Goal: Find specific page/section: Find specific page/section

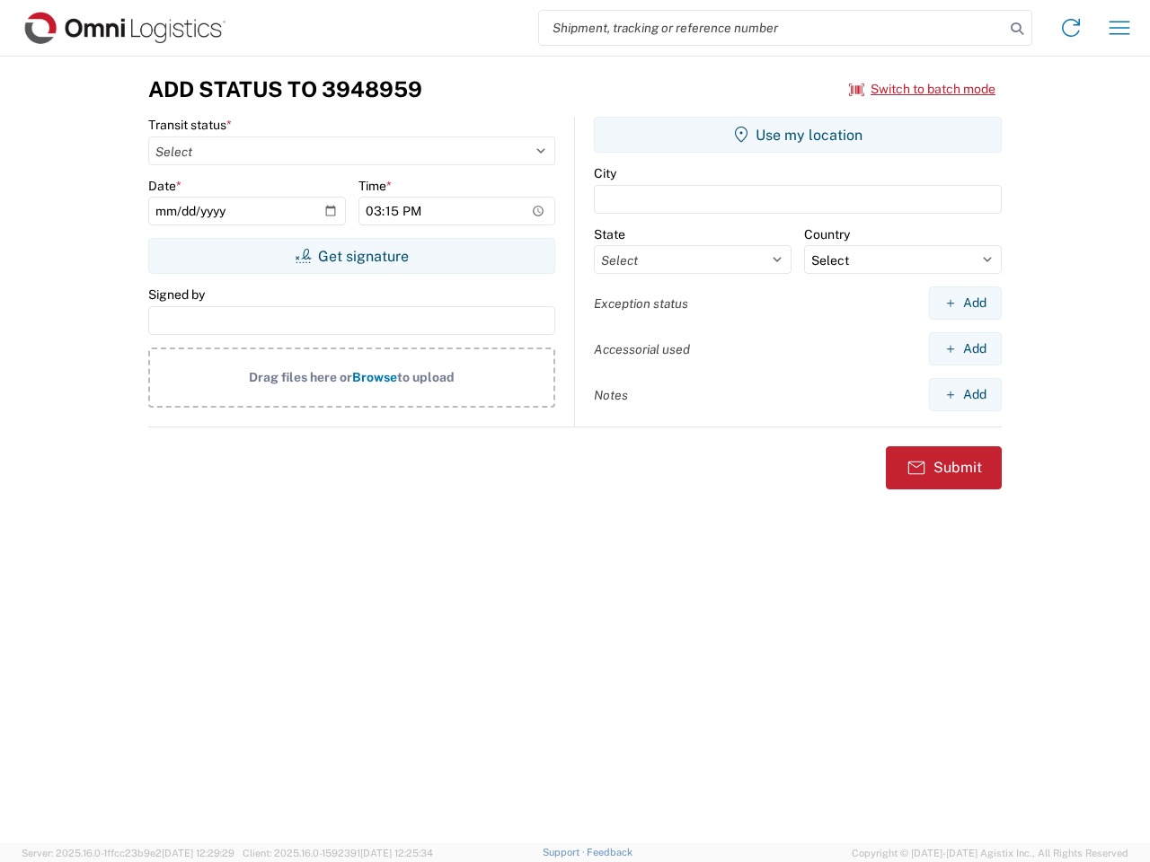
click at [772, 28] on input "search" at bounding box center [771, 28] width 465 height 34
click at [1017, 29] on icon at bounding box center [1016, 28] width 25 height 25
click at [1071, 28] on icon at bounding box center [1070, 27] width 29 height 29
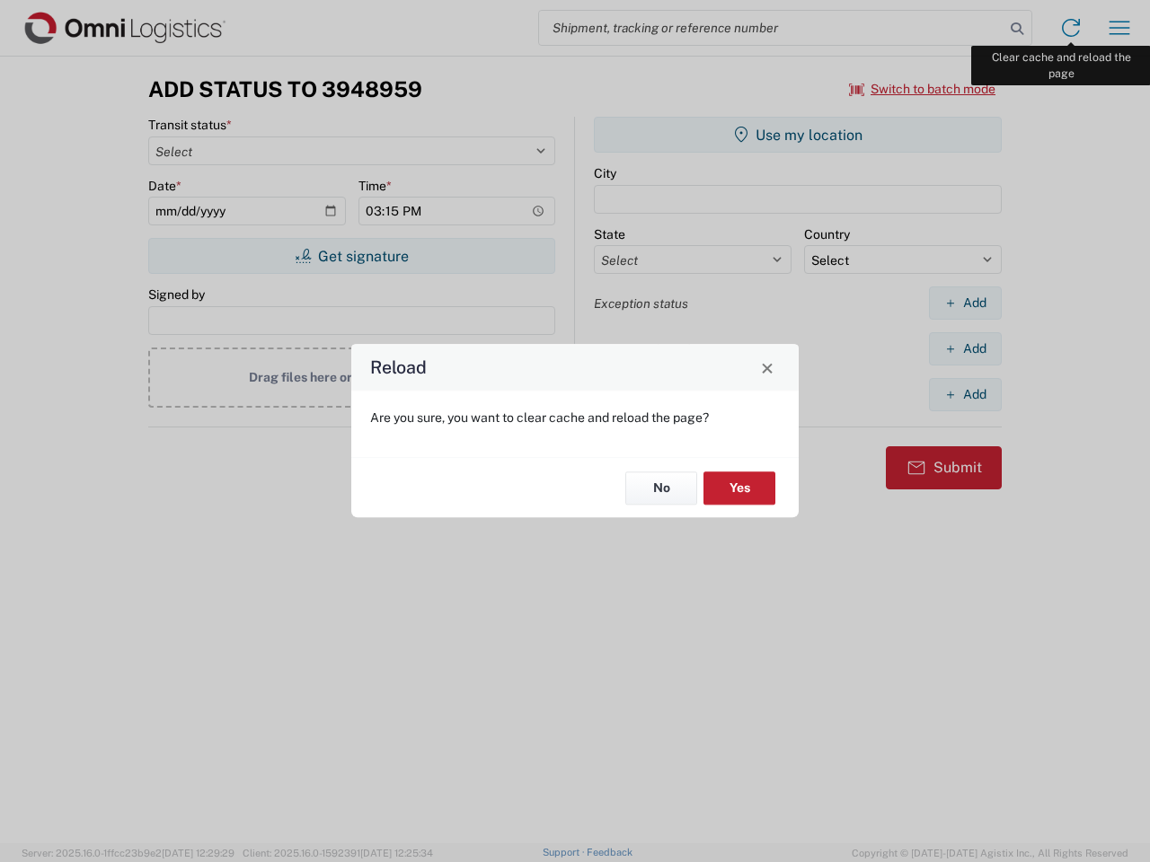
click at [1119, 28] on div "Reload Are you sure, you want to clear cache and reload the page? No Yes" at bounding box center [575, 431] width 1150 height 862
click at [923, 89] on div "Reload Are you sure, you want to clear cache and reload the page? No Yes" at bounding box center [575, 431] width 1150 height 862
click at [351, 256] on div "Reload Are you sure, you want to clear cache and reload the page? No Yes" at bounding box center [575, 431] width 1150 height 862
click at [798, 135] on div "Reload Are you sure, you want to clear cache and reload the page? No Yes" at bounding box center [575, 431] width 1150 height 862
click at [965, 303] on div "Reload Are you sure, you want to clear cache and reload the page? No Yes" at bounding box center [575, 431] width 1150 height 862
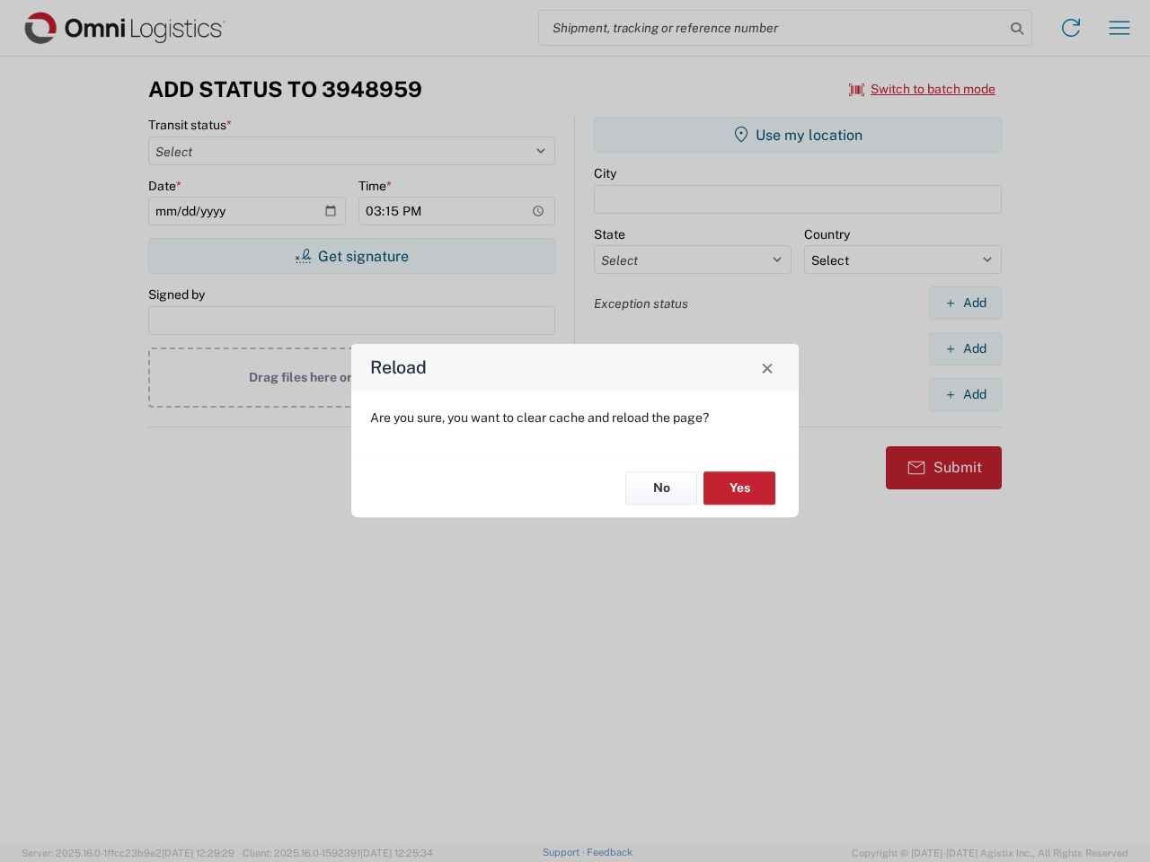
click at [965, 349] on div "Reload Are you sure, you want to clear cache and reload the page? No Yes" at bounding box center [575, 431] width 1150 height 862
click at [965, 394] on div "Reload Are you sure, you want to clear cache and reload the page? No Yes" at bounding box center [575, 431] width 1150 height 862
